Goal: Information Seeking & Learning: Learn about a topic

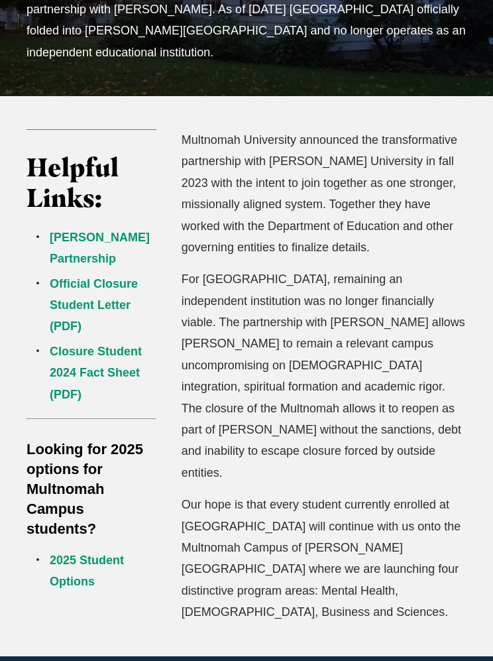
scroll to position [345, 0]
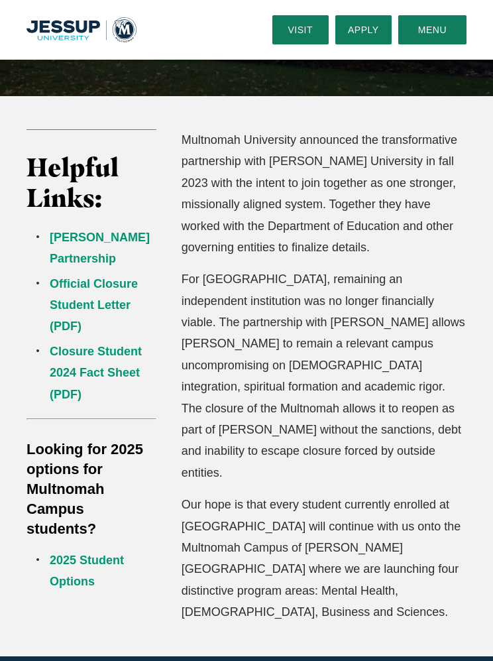
click at [84, 554] on link "2025 Student Options" at bounding box center [87, 571] width 74 height 34
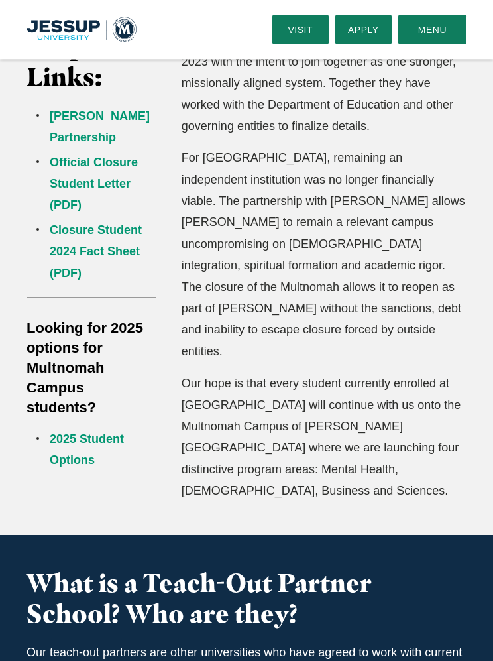
scroll to position [0, 0]
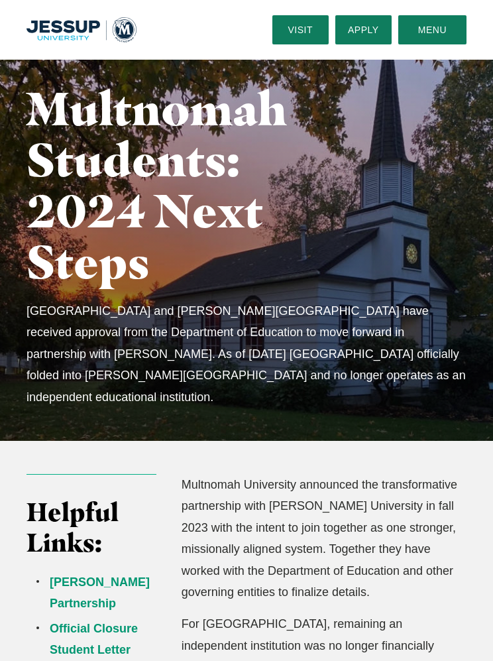
click at [445, 32] on button "Menu" at bounding box center [432, 29] width 68 height 29
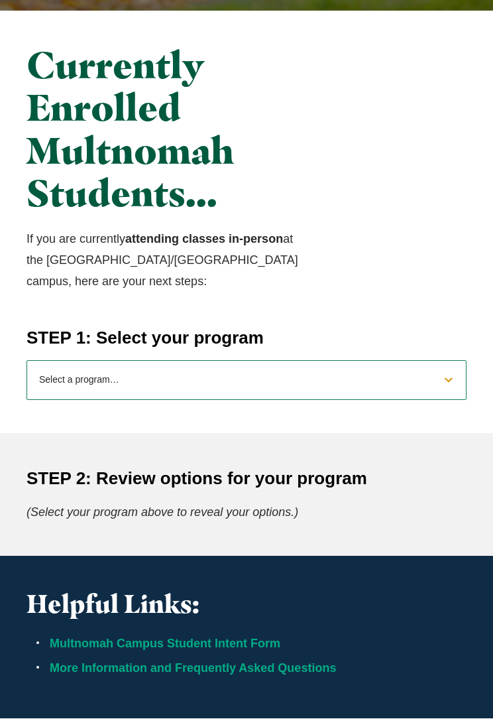
scroll to position [369, 0]
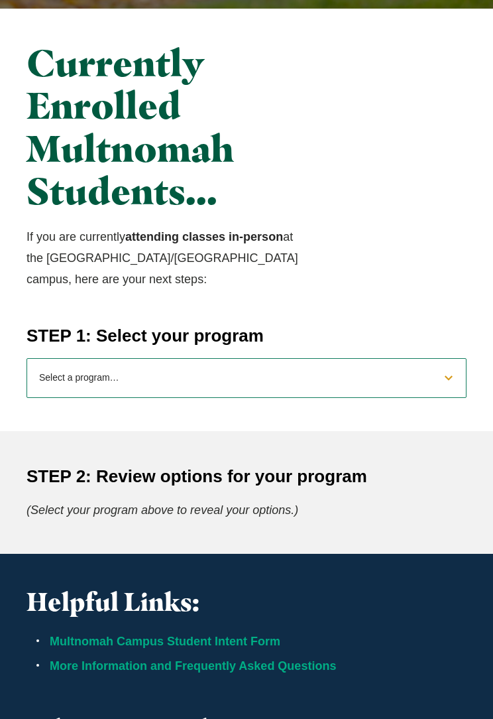
click at [448, 371] on select "Select a program… BS Bible and Theology BS Biology BS Business Administration B…" at bounding box center [247, 378] width 440 height 40
select select "2025bibletheology"
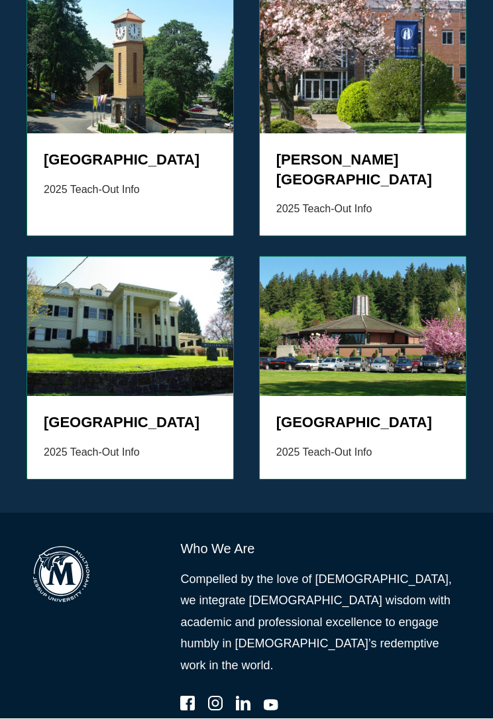
scroll to position [2091, 0]
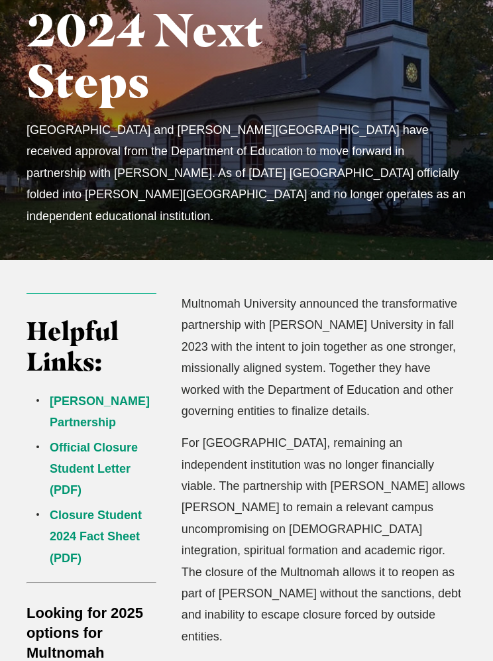
scroll to position [181, 0]
click at [107, 441] on link "Official Closure Student Letter (PDF)" at bounding box center [94, 469] width 88 height 56
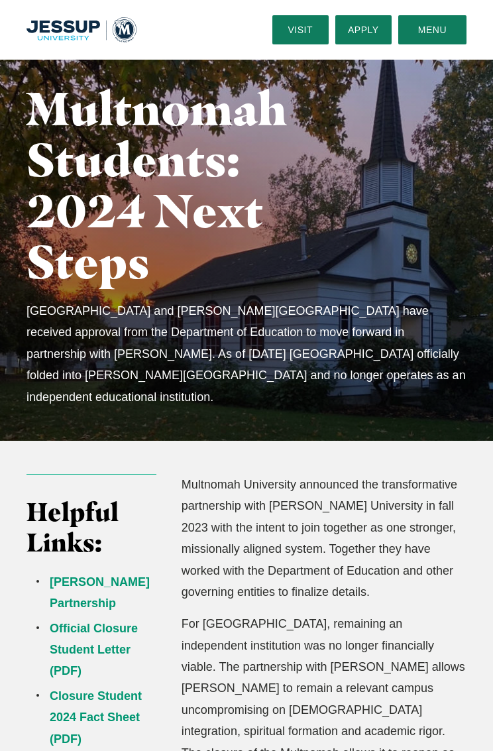
click at [296, 31] on link "Visit" at bounding box center [300, 29] width 56 height 29
